Goal: Information Seeking & Learning: Learn about a topic

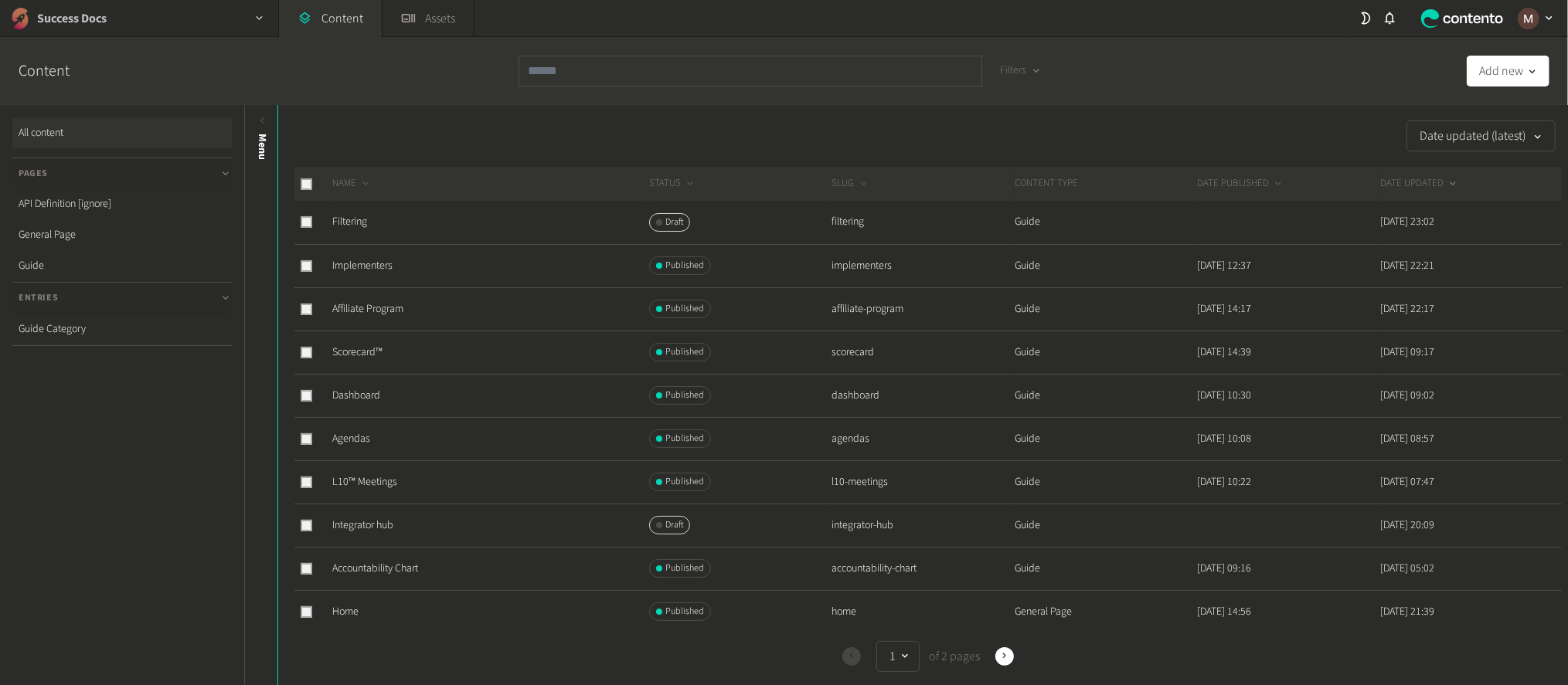
click at [131, 25] on div "Success Docs" at bounding box center [139, 18] width 278 height 37
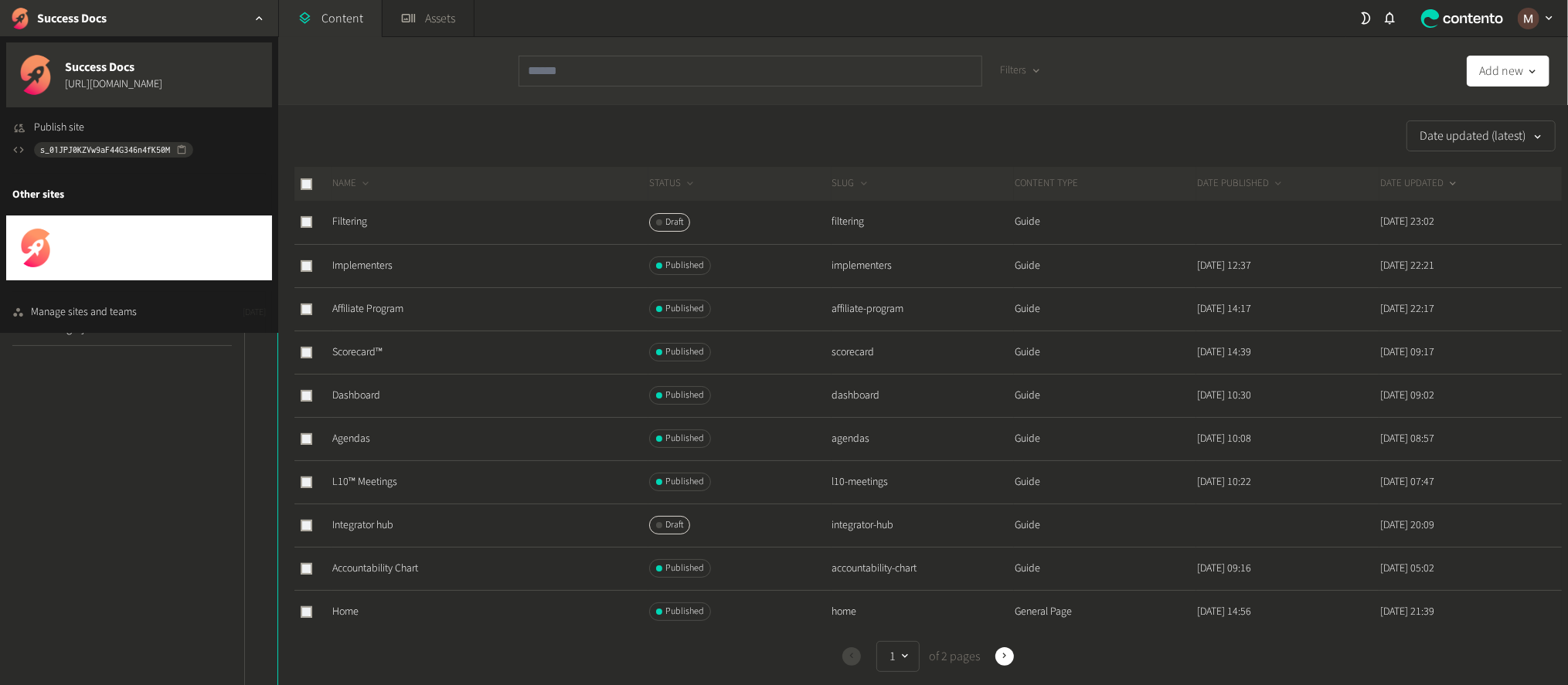
click at [127, 250] on span "[URL][DOMAIN_NAME]" at bounding box center [114, 257] width 98 height 16
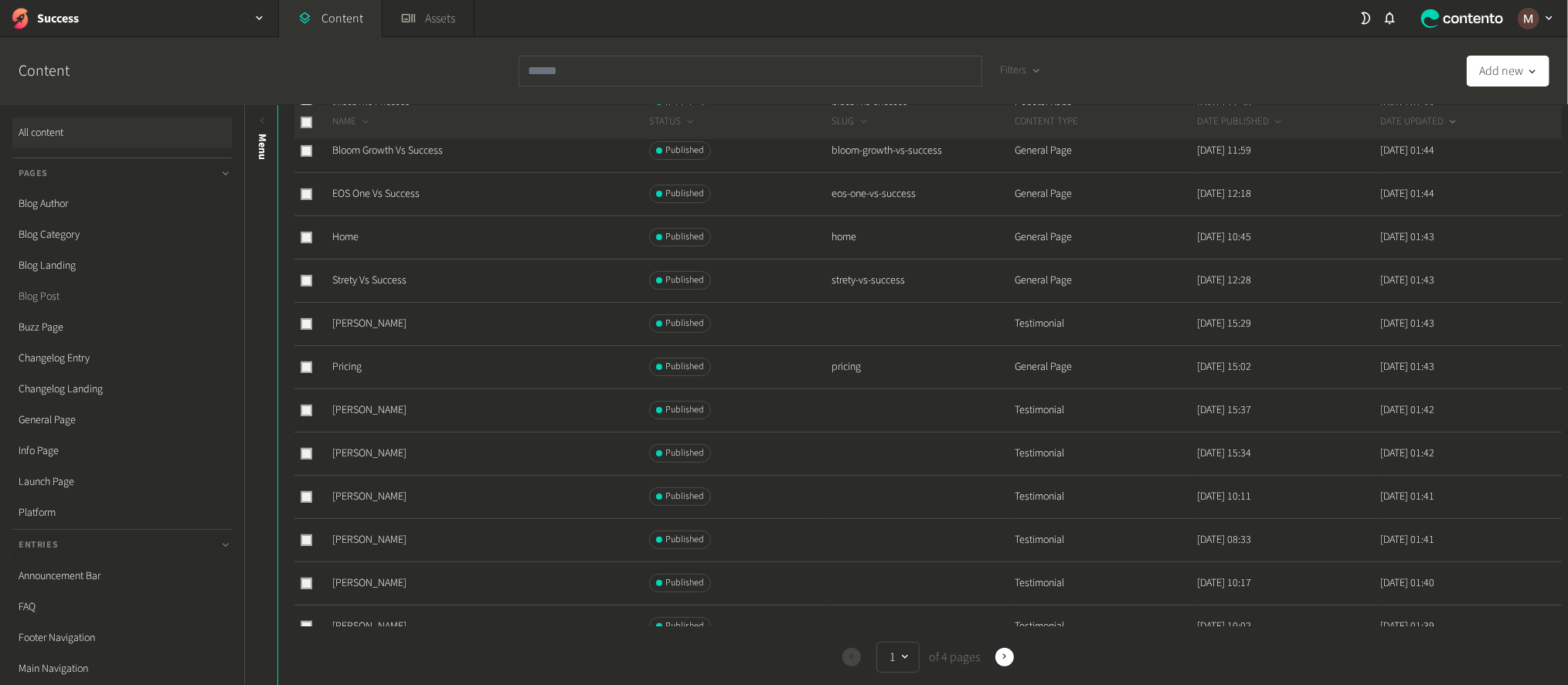
click at [68, 282] on link "Blog Post" at bounding box center [122, 297] width 220 height 31
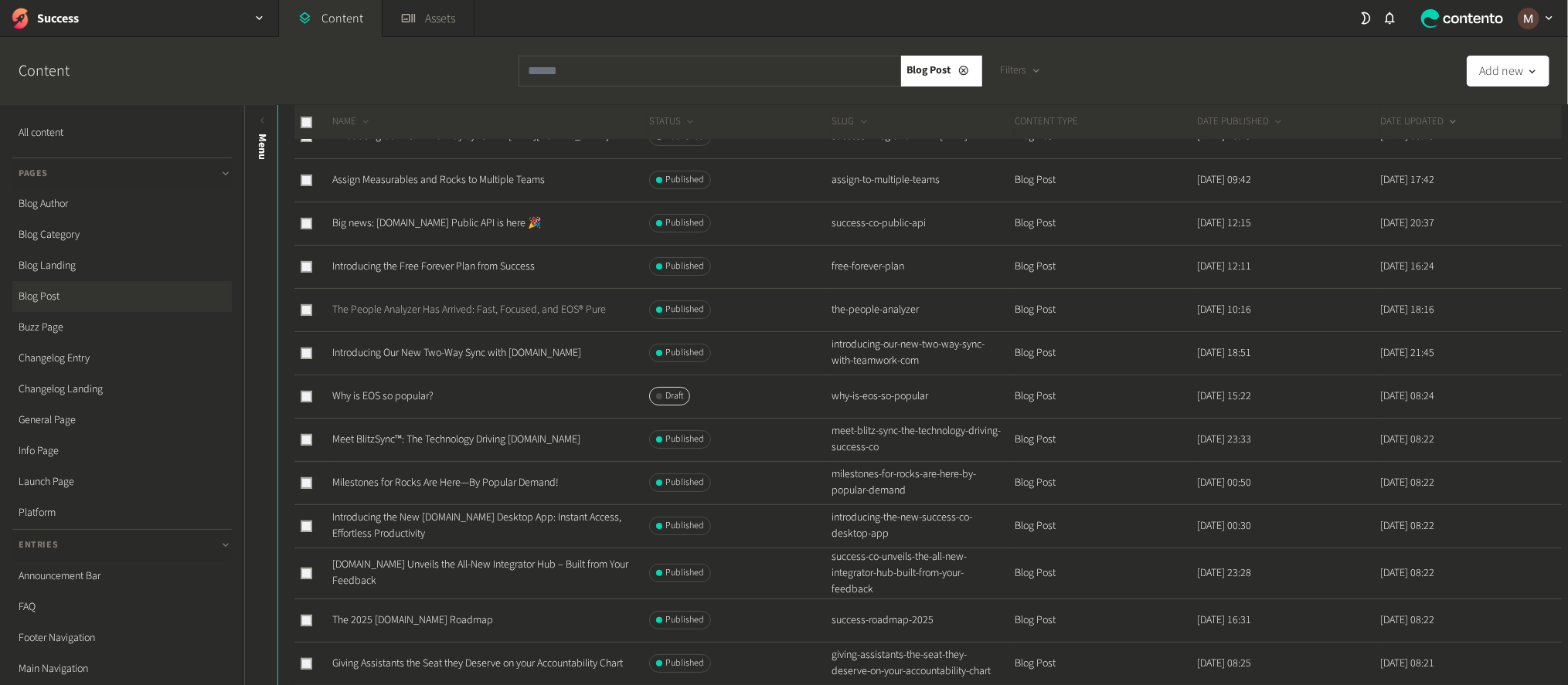
scroll to position [175, 0]
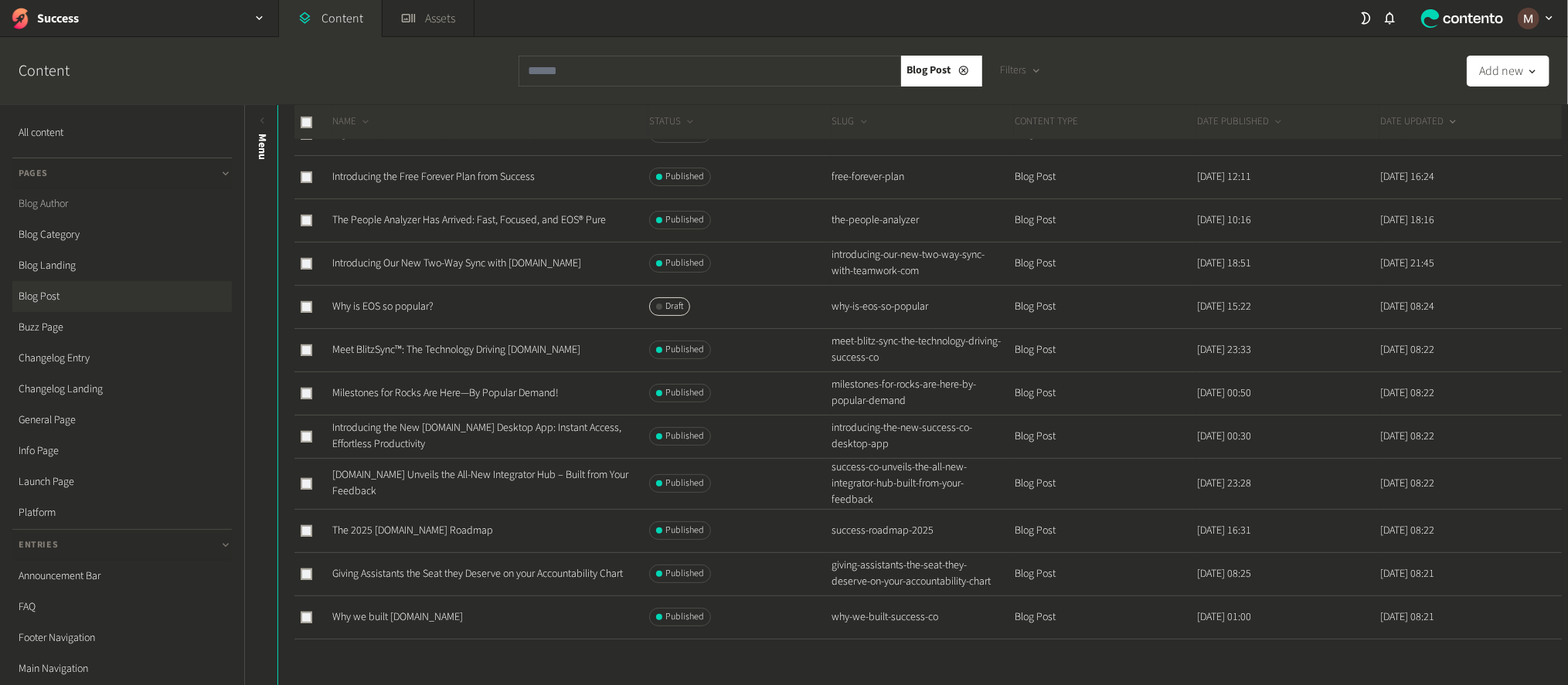
click at [77, 195] on link "Blog Author" at bounding box center [122, 204] width 220 height 31
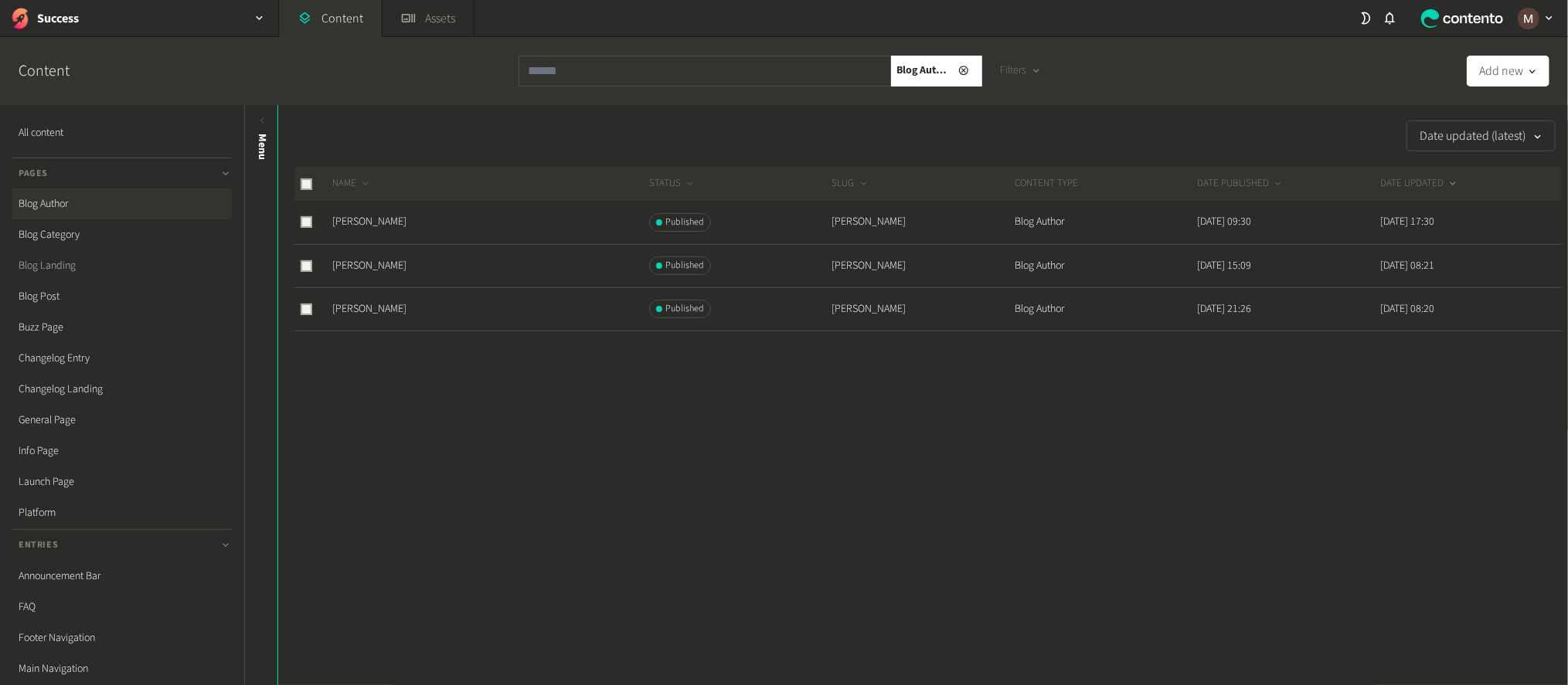
click at [69, 251] on link "Blog Landing" at bounding box center [122, 266] width 220 height 31
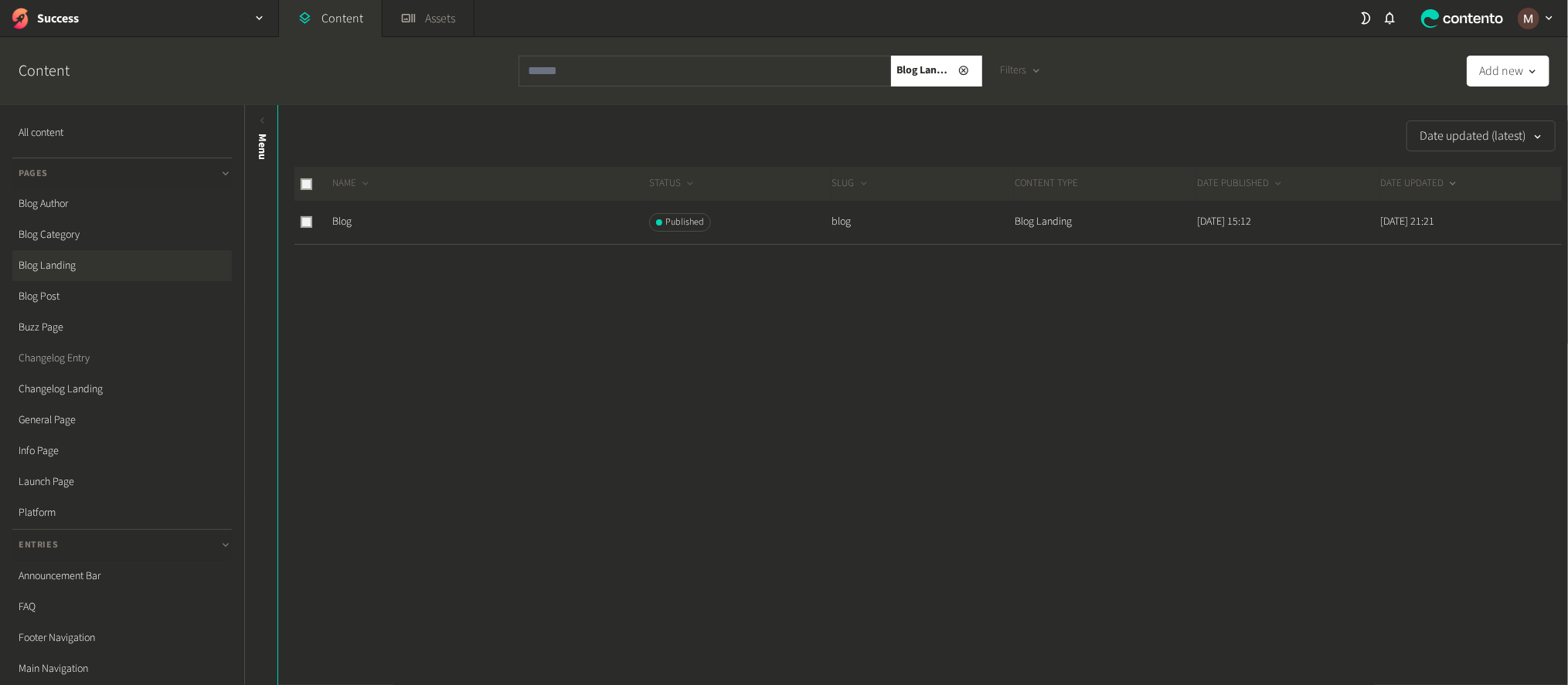
click at [88, 342] on link "Changelog Entry" at bounding box center [122, 358] width 220 height 31
click at [74, 373] on link "Changelog Landing" at bounding box center [122, 388] width 220 height 31
click at [55, 404] on link "General Page" at bounding box center [122, 419] width 220 height 31
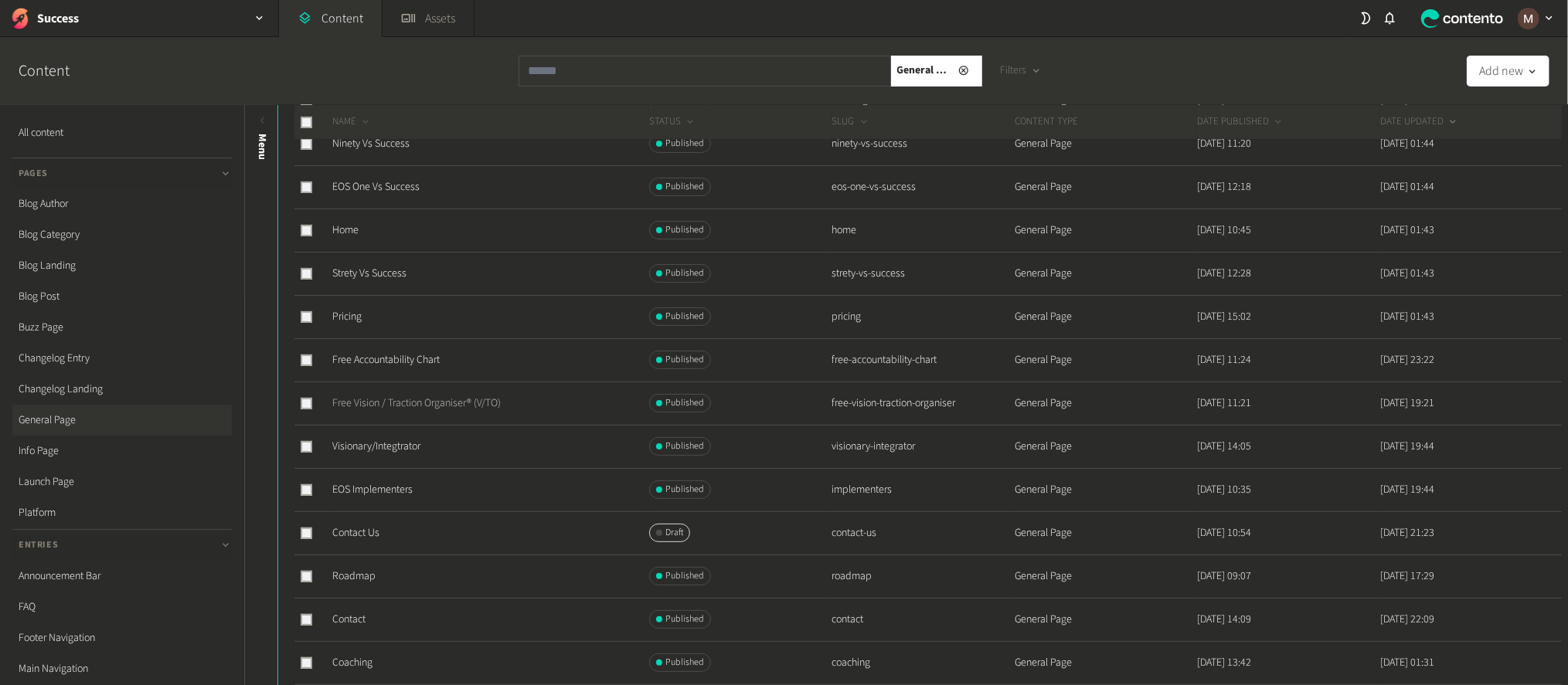
scroll to position [249, 0]
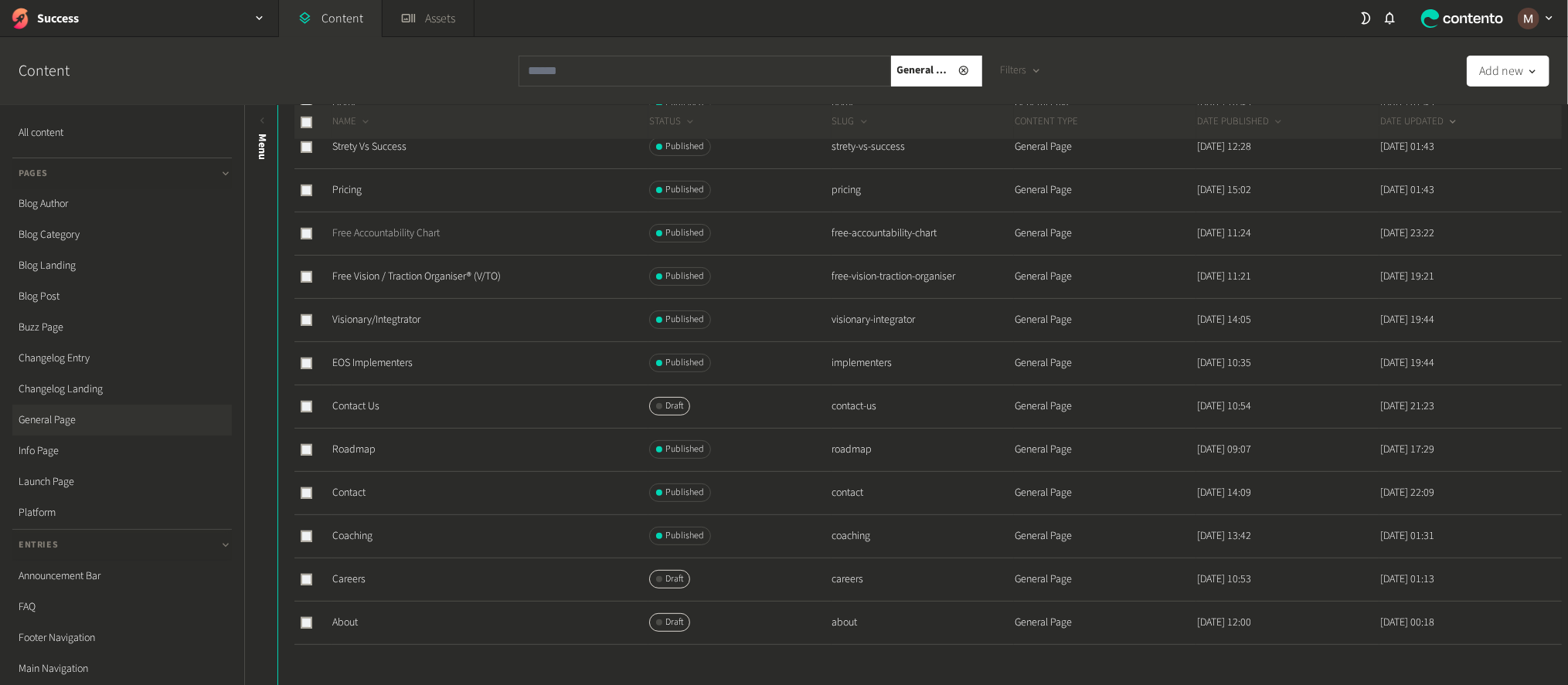
click at [407, 225] on link "Free Accountability Chart" at bounding box center [386, 233] width 107 height 15
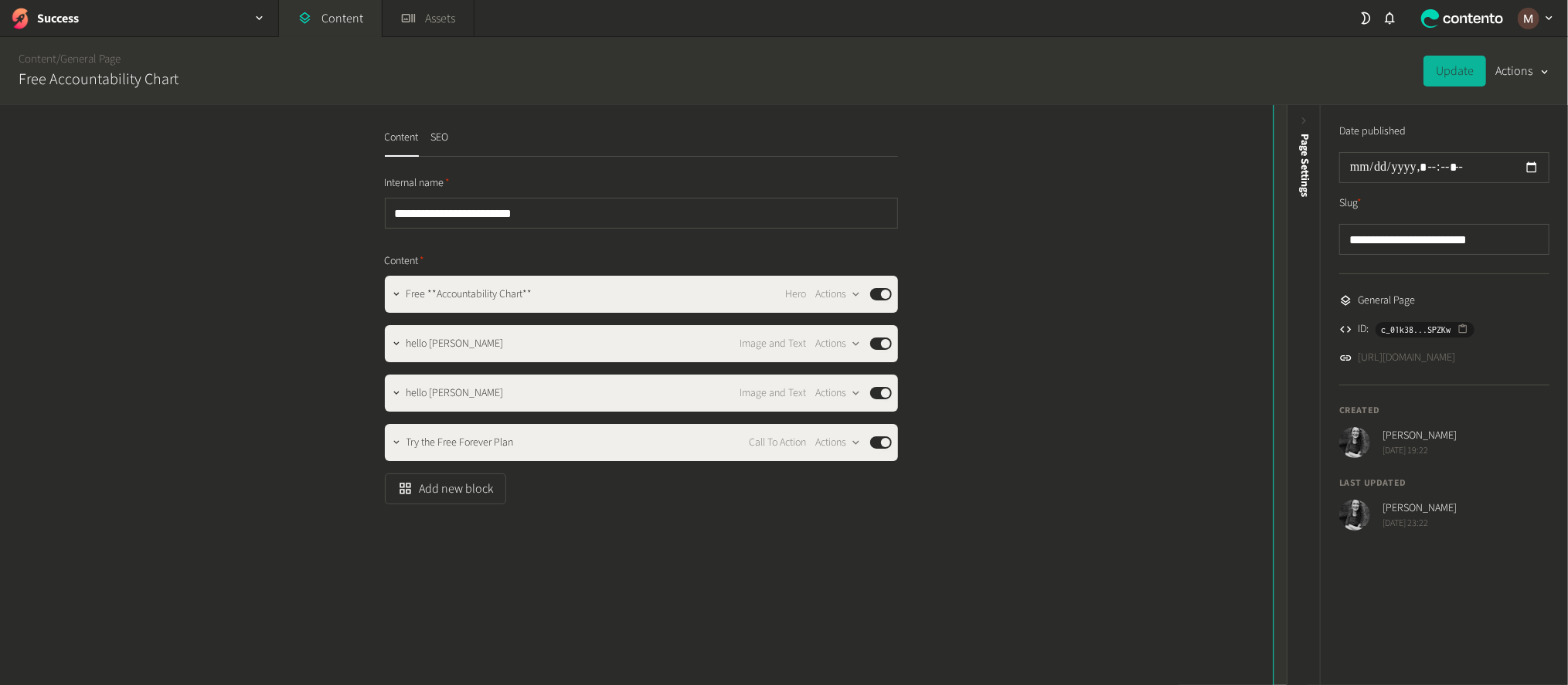
click at [1286, 115] on icon at bounding box center [1291, 121] width 13 height 13
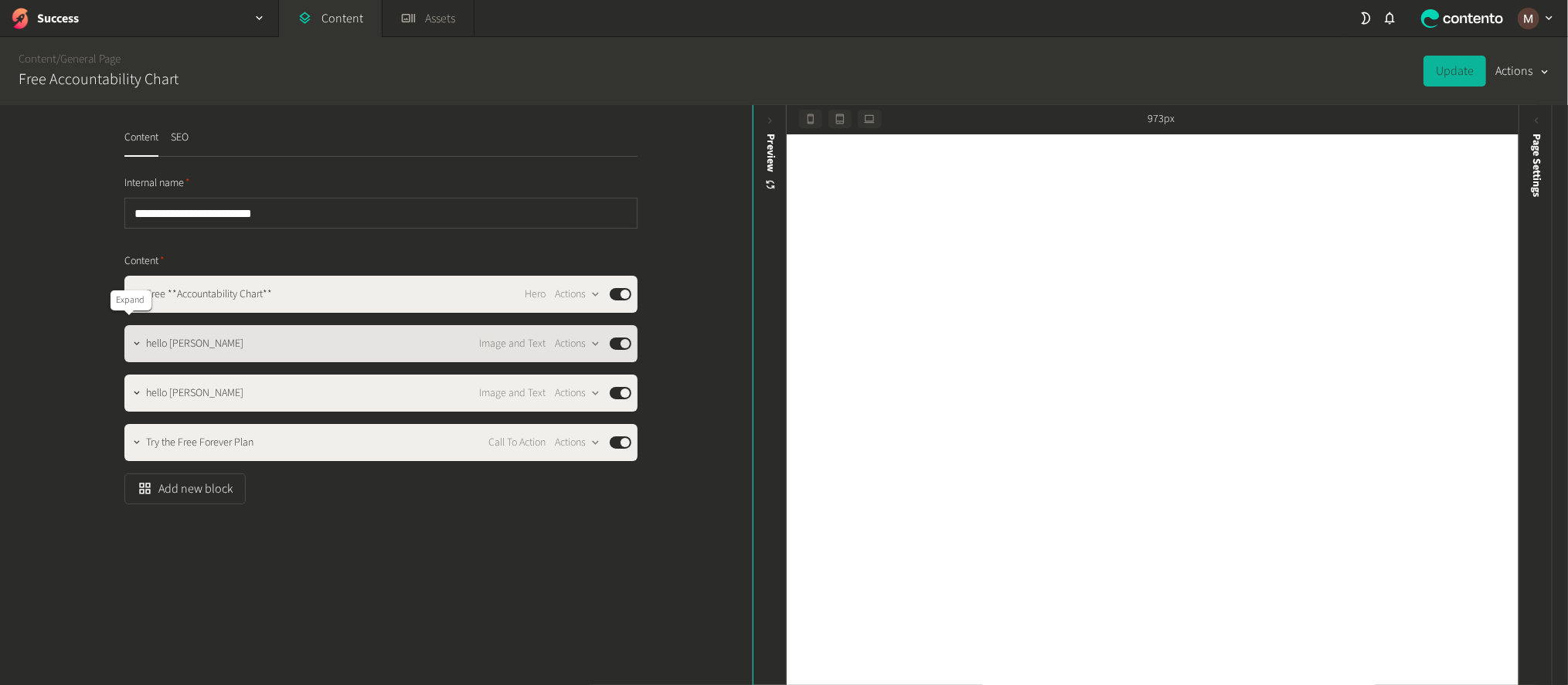
click at [131, 338] on icon "button" at bounding box center [137, 343] width 11 height 11
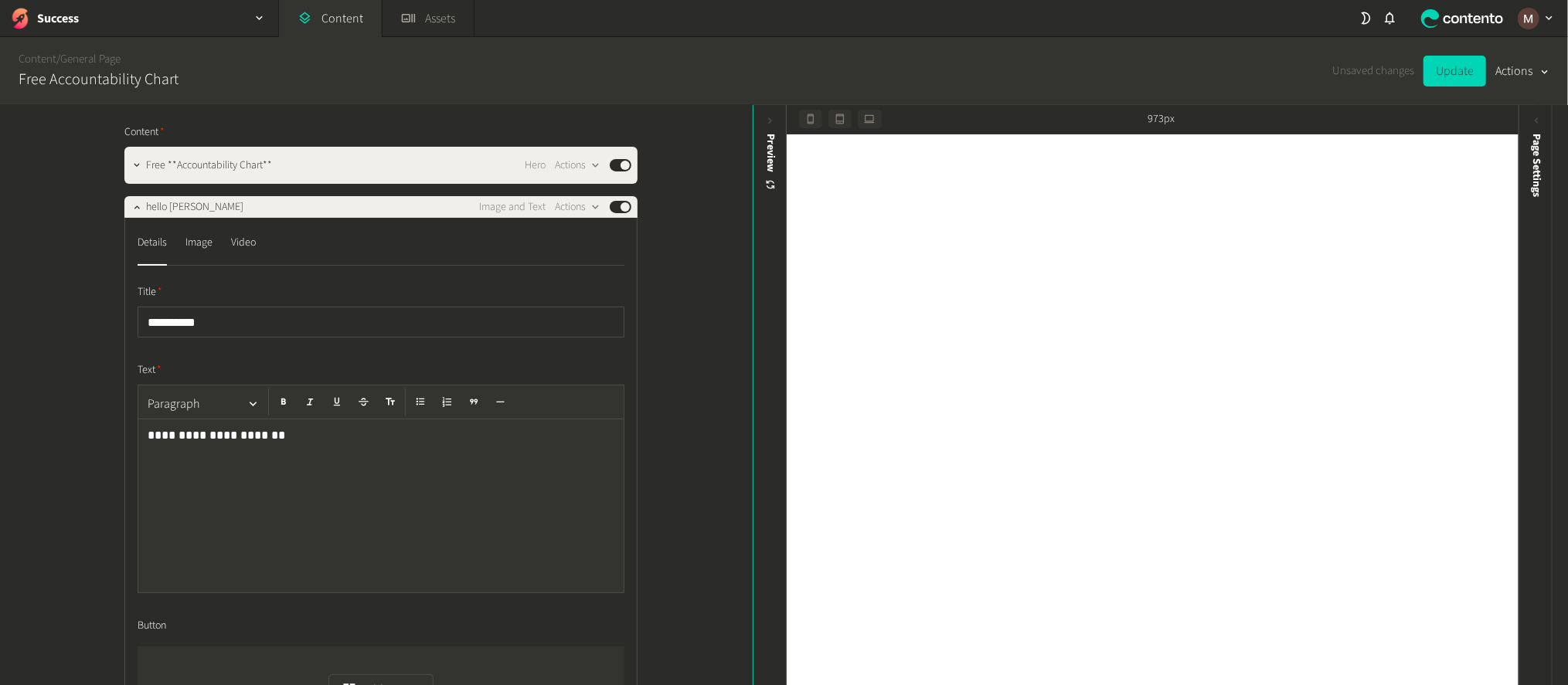
scroll to position [477, 0]
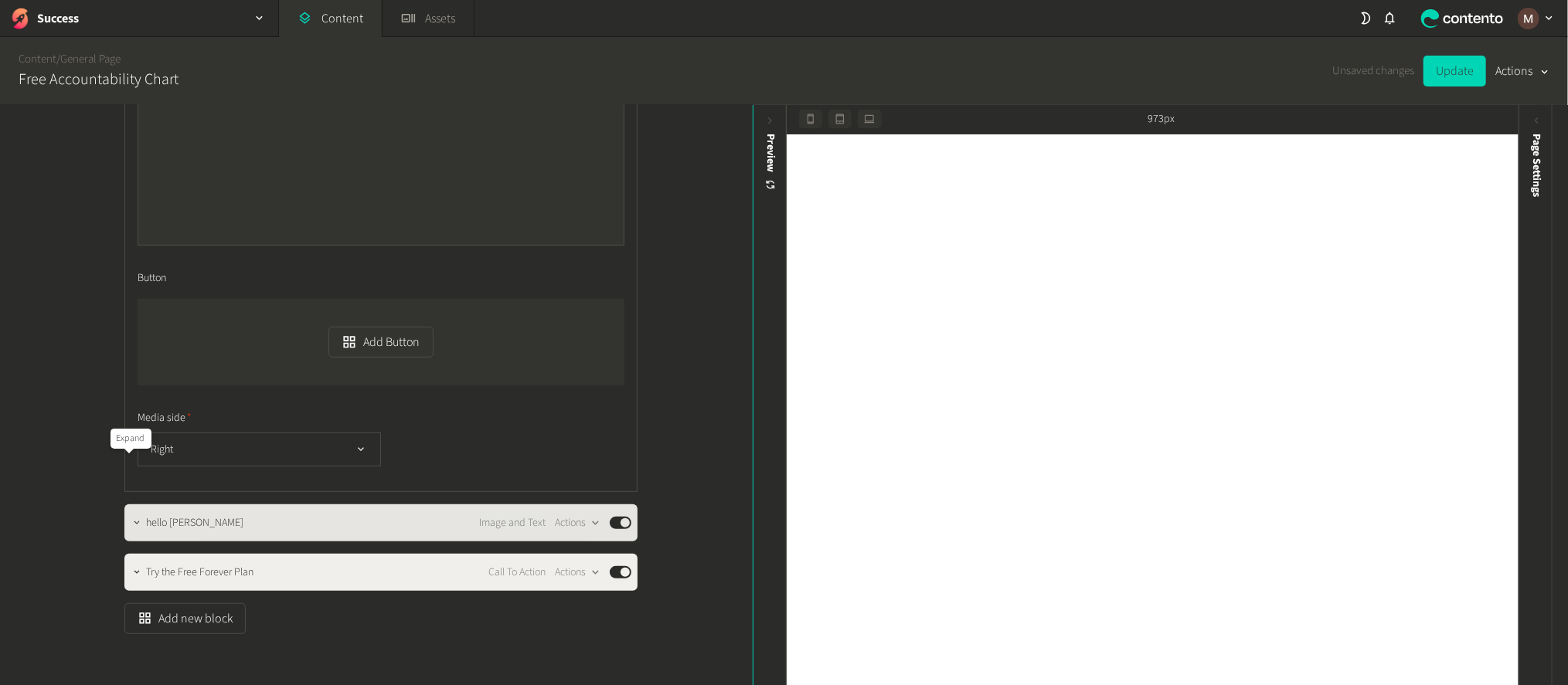
click at [131, 517] on icon "button" at bounding box center [137, 523] width 11 height 11
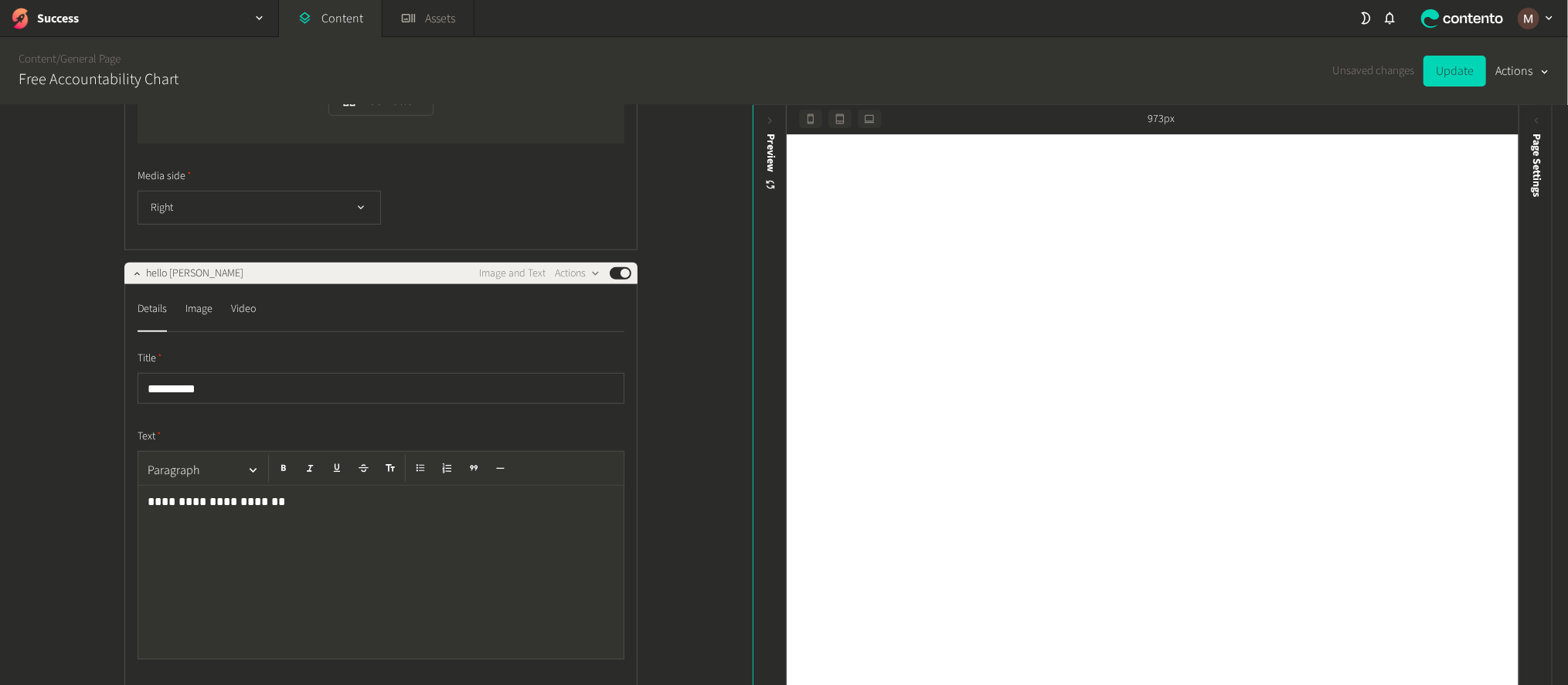
scroll to position [940, 0]
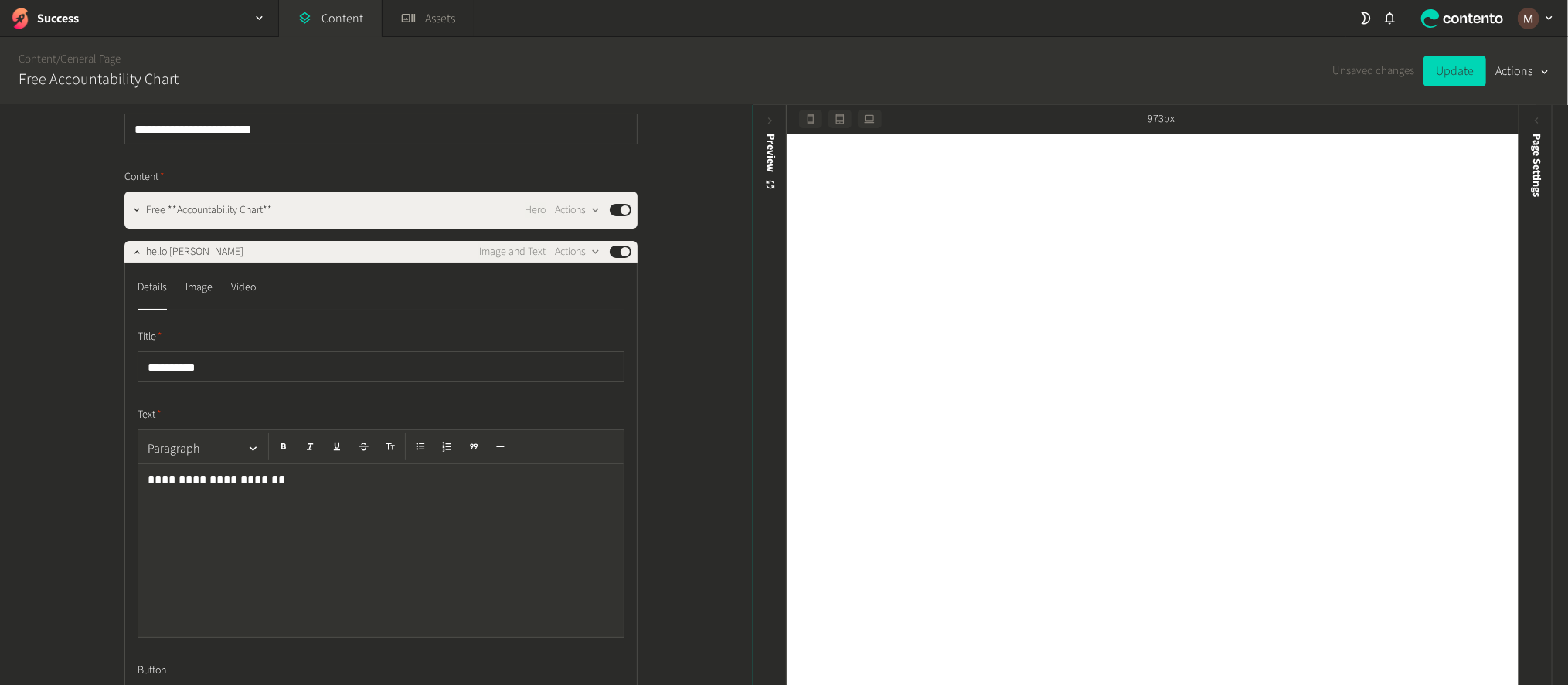
scroll to position [84, 0]
click at [186, 276] on div "Image" at bounding box center [199, 288] width 27 height 24
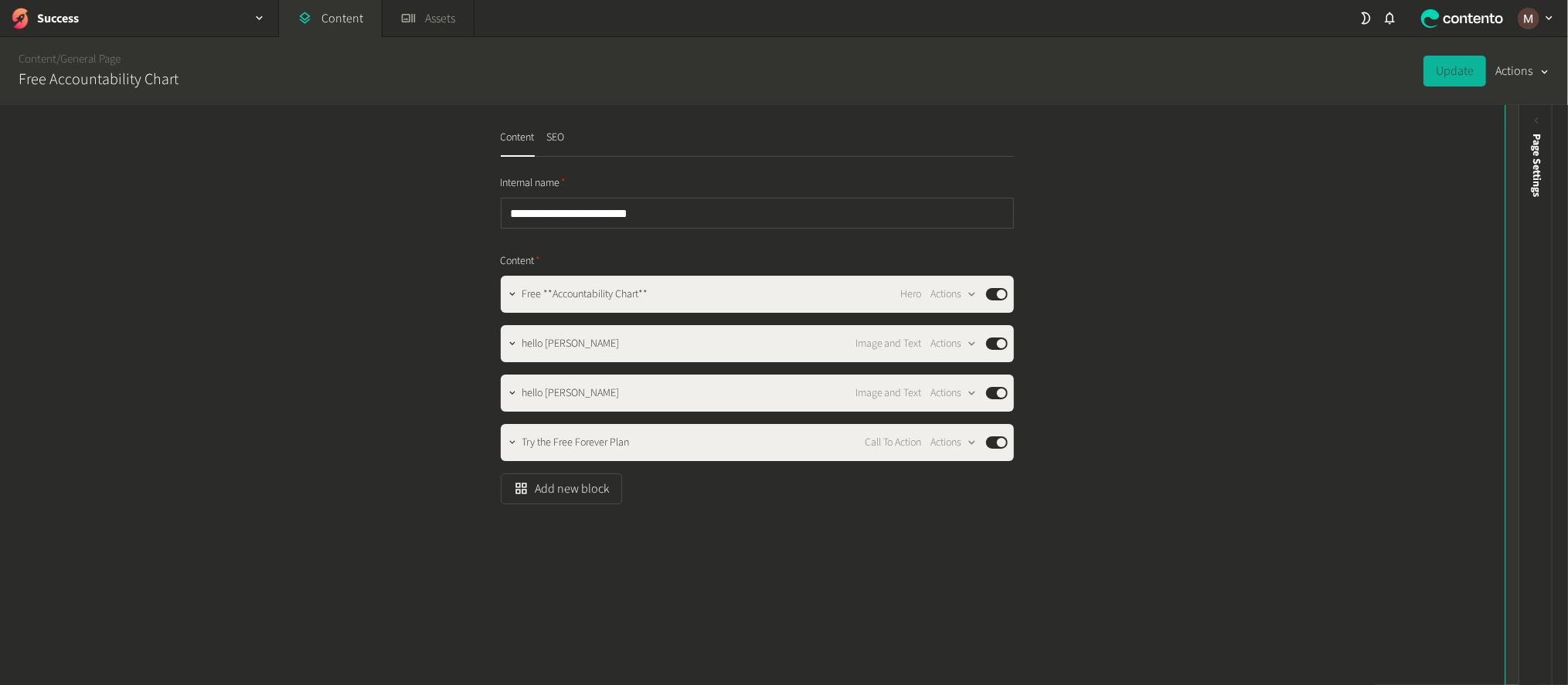
click at [1504, 112] on div "Preview" at bounding box center [1521, 396] width 34 height 582
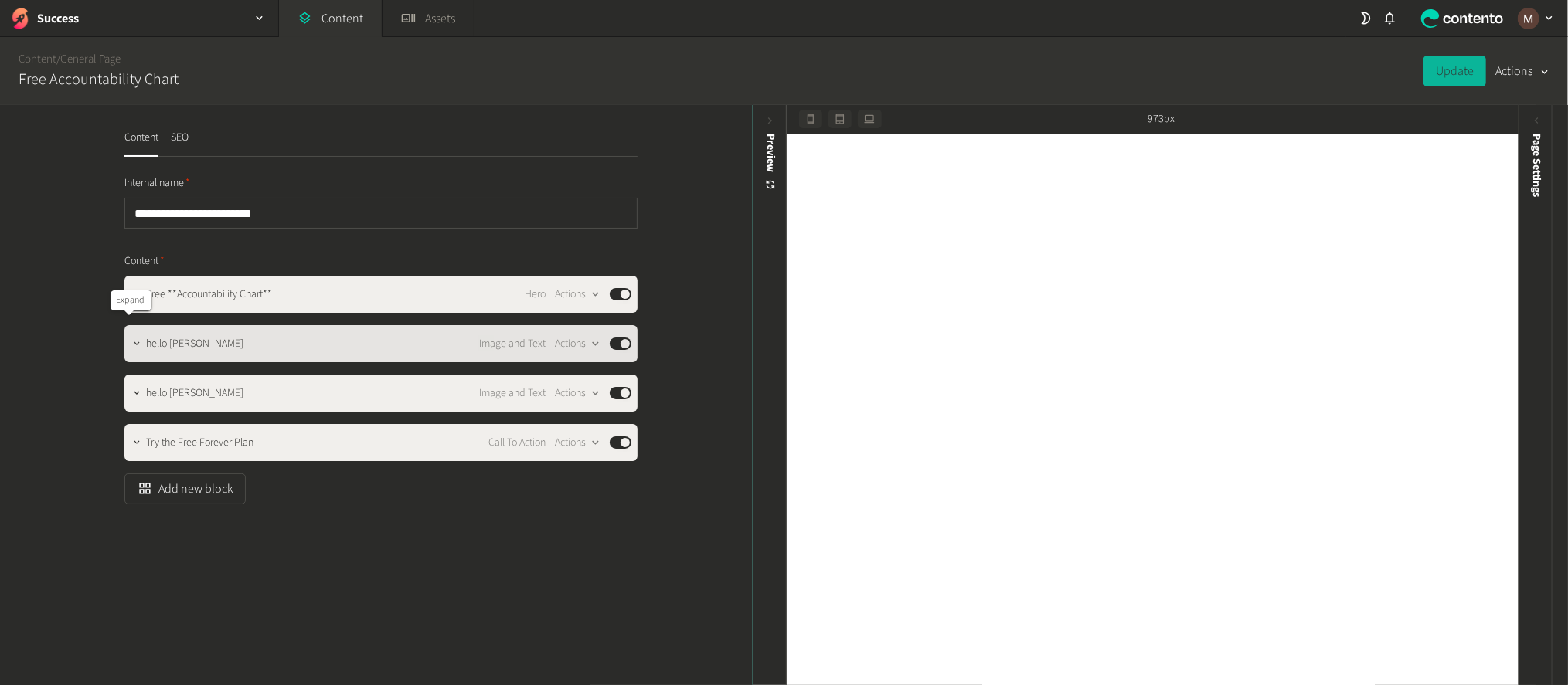
click at [131, 338] on icon "button" at bounding box center [137, 343] width 11 height 11
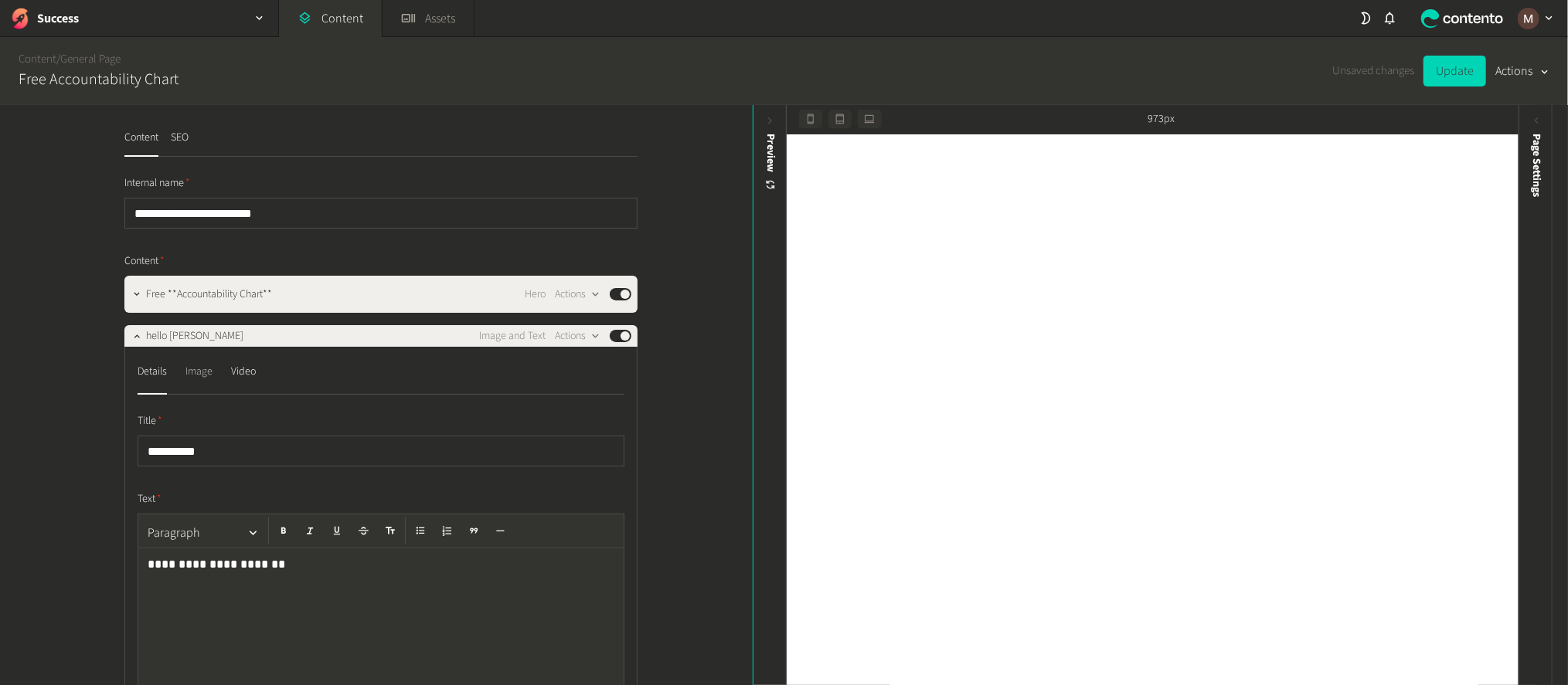
click at [188, 359] on div "Image" at bounding box center [199, 372] width 27 height 24
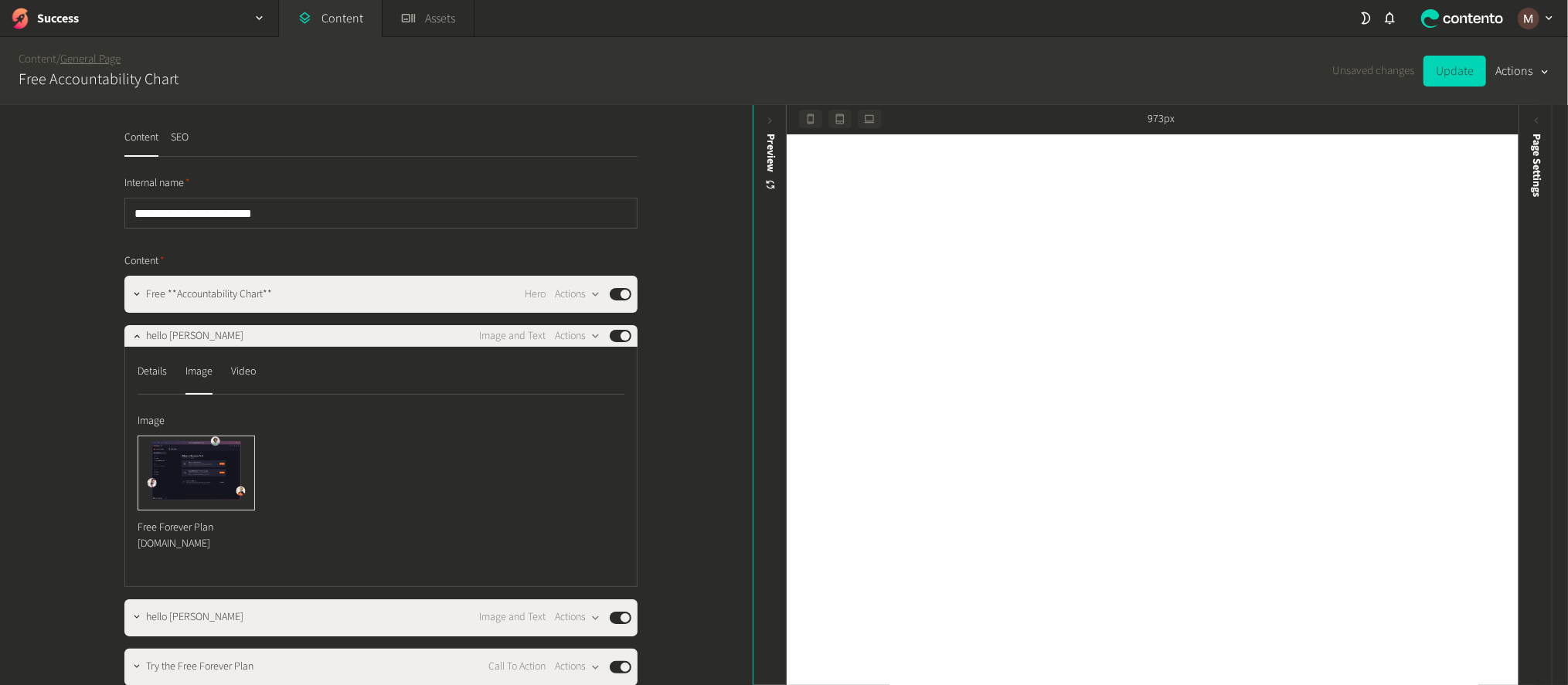
click at [91, 51] on link "General Page" at bounding box center [90, 58] width 60 height 16
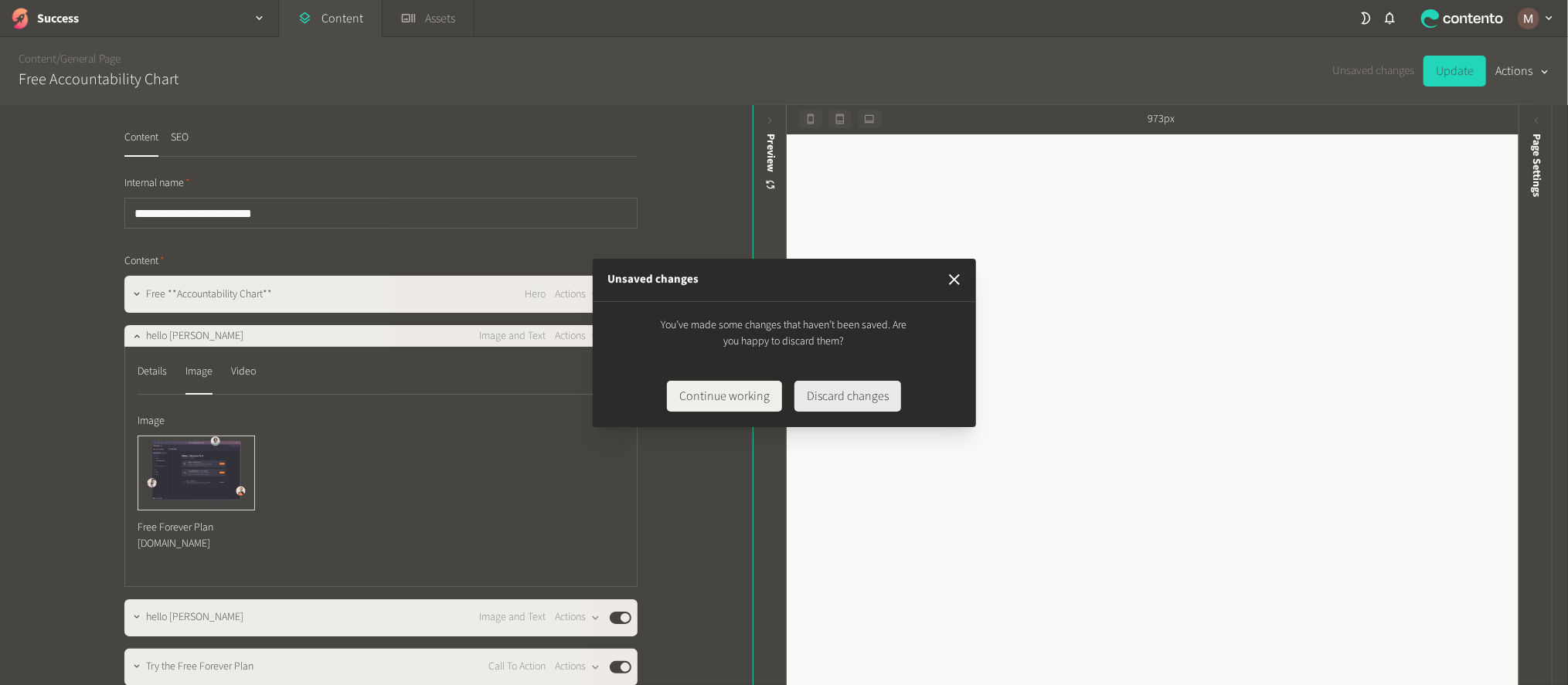
click at [818, 394] on button "Discard changes" at bounding box center [848, 396] width 107 height 31
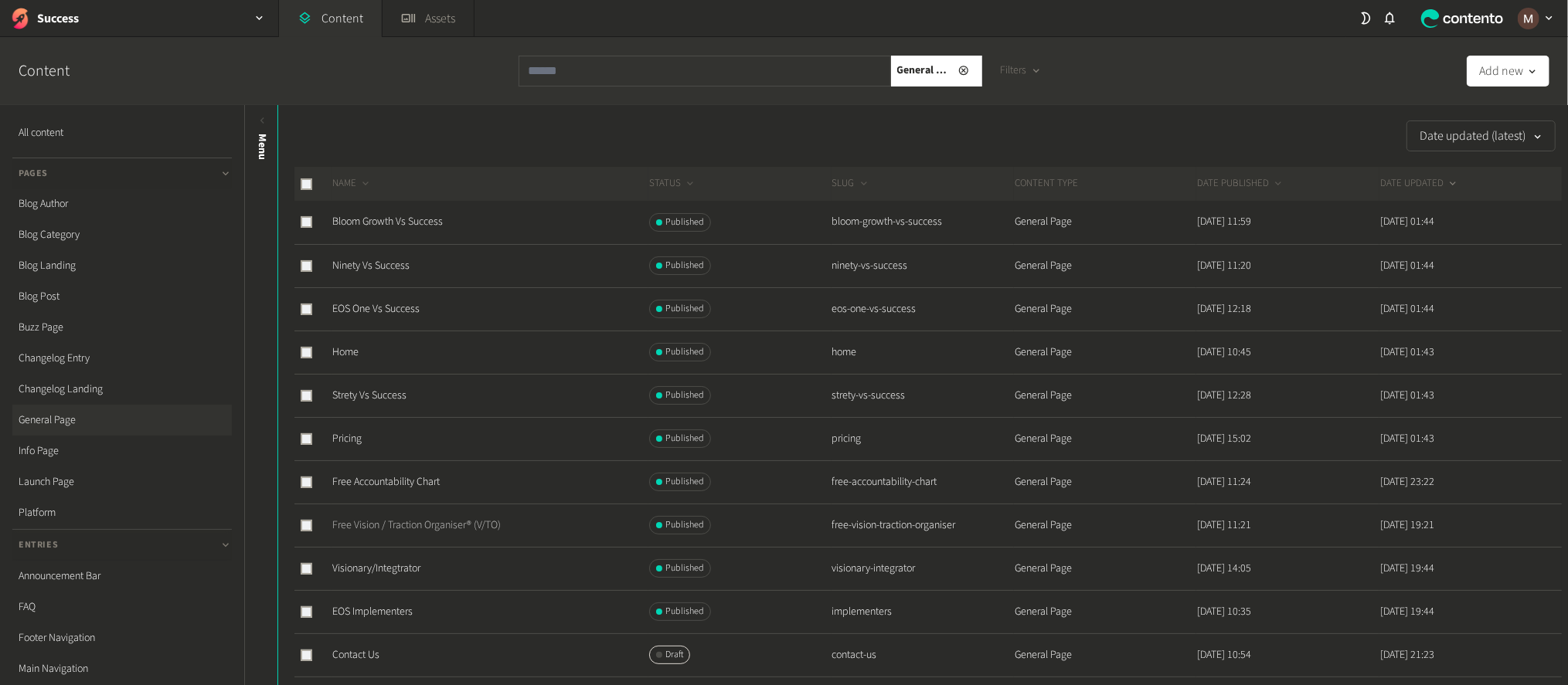
click at [410, 517] on link "Free Vision / Traction Organiser® (V/TO)" at bounding box center [416, 525] width 168 height 15
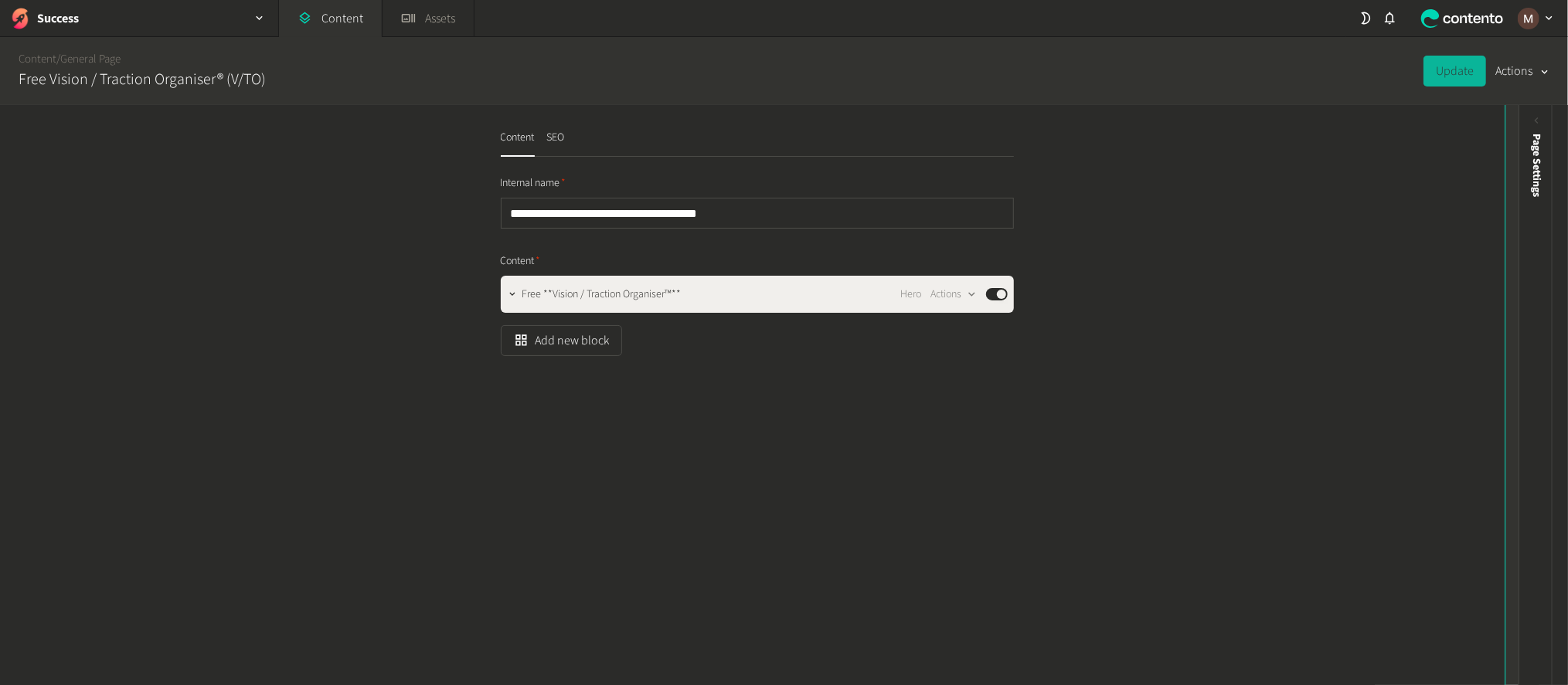
click at [1520, 114] on icon at bounding box center [1523, 121] width 13 height 13
